Goal: Task Accomplishment & Management: Manage account settings

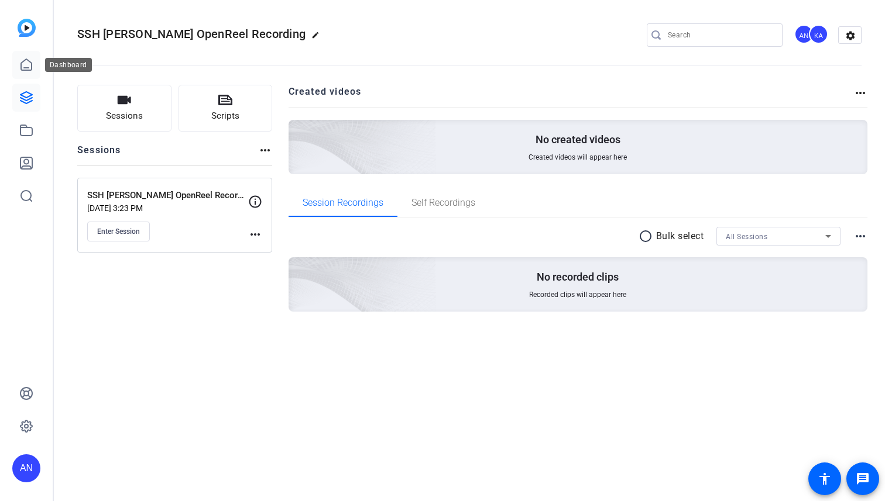
click at [30, 64] on icon at bounding box center [26, 65] width 14 height 14
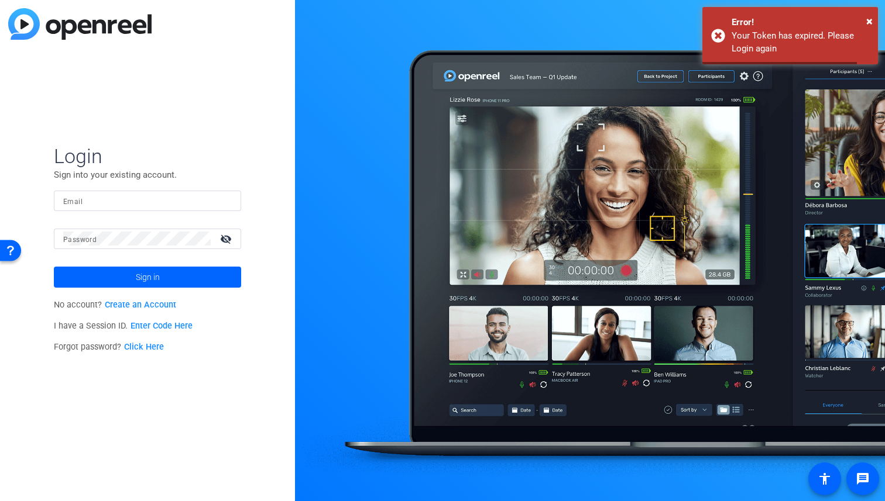
type input "[PERSON_NAME][EMAIL_ADDRESS][PERSON_NAME][DOMAIN_NAME]"
click at [136, 276] on span "Sign in" at bounding box center [148, 277] width 24 height 29
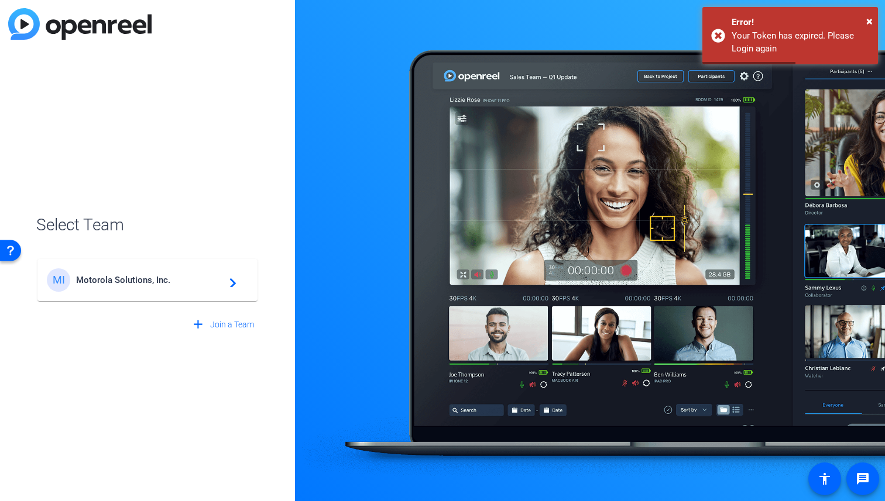
click at [136, 276] on span "Motorola Solutions, Inc." at bounding box center [149, 280] width 146 height 11
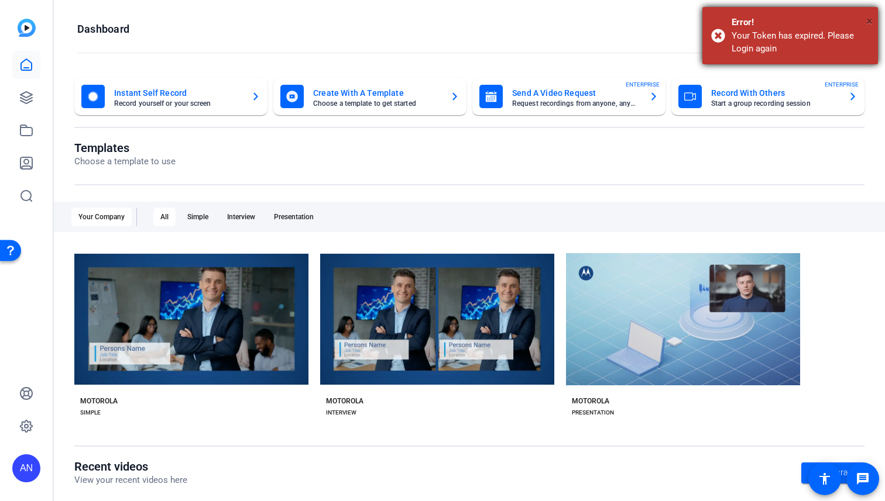
click at [0, 0] on span "×" at bounding box center [0, 0] width 0 height 0
